Goal: Communication & Community: Participate in discussion

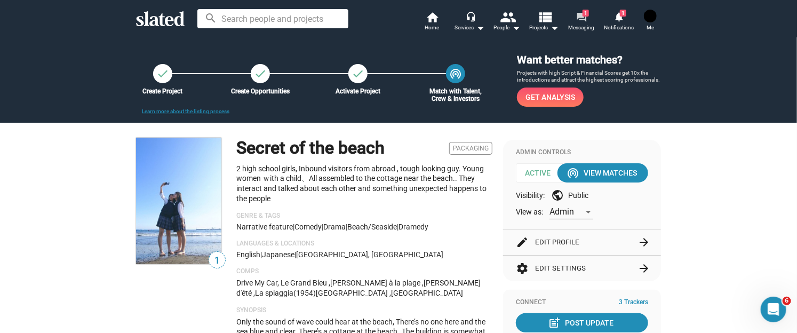
click at [580, 14] on mat-icon "forum" at bounding box center [581, 17] width 10 height 10
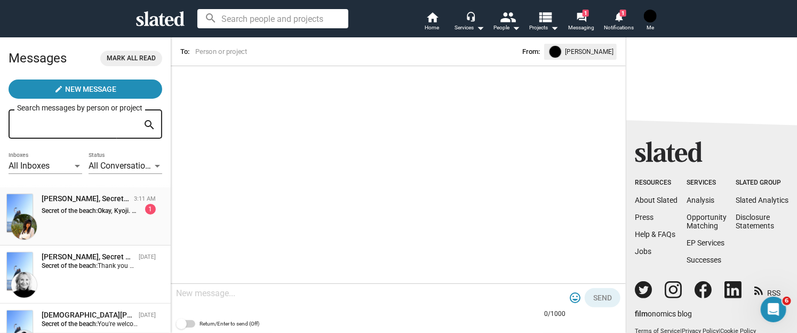
click at [58, 230] on div "[PERSON_NAME], Secret of the beach 3:11 AM Secret of the beach: Okay, [GEOGRAPH…" at bounding box center [85, 216] width 158 height 45
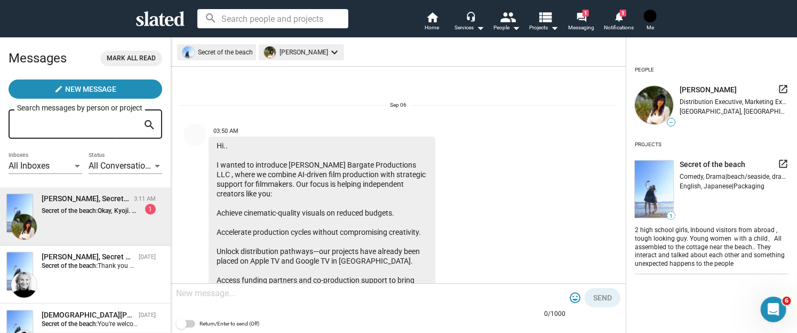
scroll to position [347, 0]
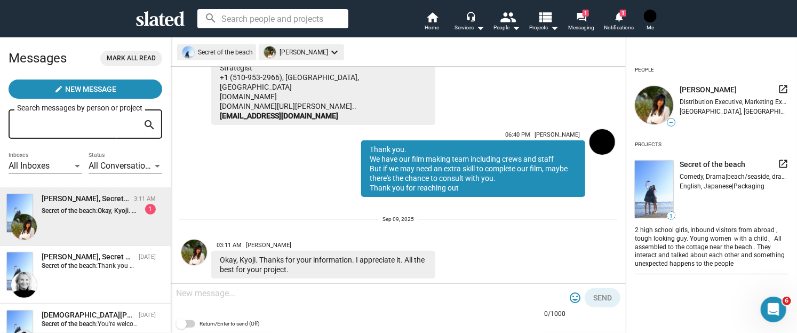
click at [55, 214] on strong "Secret of the beach:" at bounding box center [70, 210] width 56 height 7
click at [582, 20] on mat-icon "forum" at bounding box center [581, 17] width 10 height 10
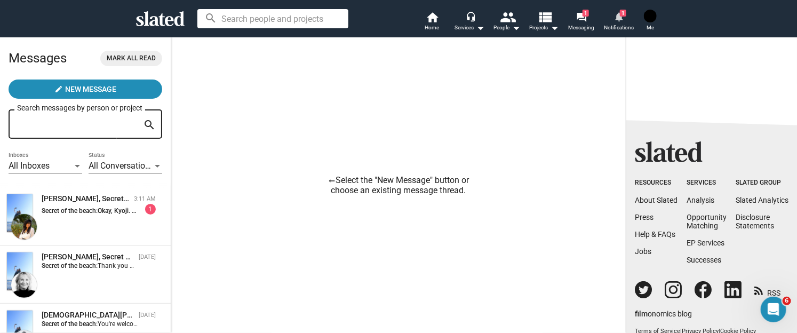
click at [623, 19] on mat-icon "notifications" at bounding box center [618, 16] width 10 height 10
